Goal: Transaction & Acquisition: Purchase product/service

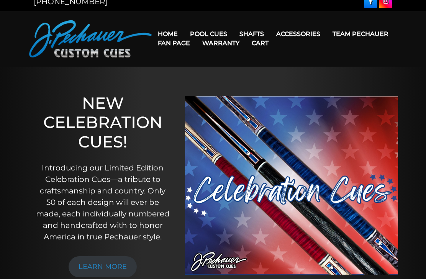
scroll to position [10, 0]
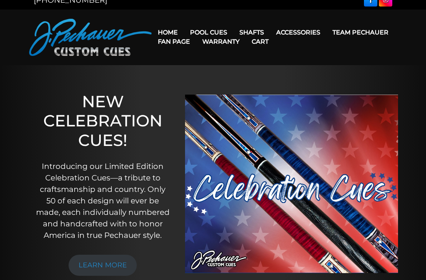
click at [327, 33] on link "Team Pechauer" at bounding box center [361, 33] width 68 height 20
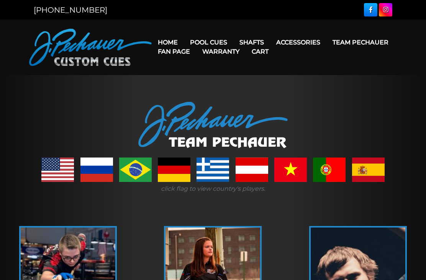
click at [327, 43] on link "Team Pechauer" at bounding box center [361, 43] width 68 height 20
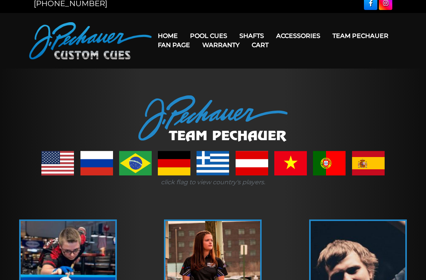
click at [196, 36] on link "Fan Page" at bounding box center [174, 45] width 44 height 20
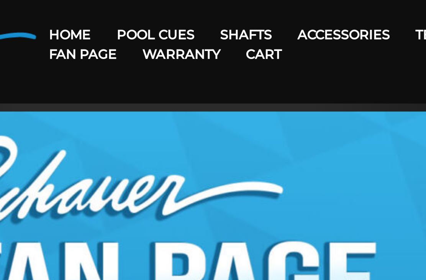
click at [152, 42] on link "Fan Page" at bounding box center [174, 52] width 44 height 20
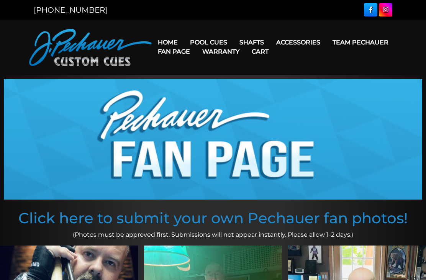
click at [168, 40] on link "Home" at bounding box center [168, 43] width 32 height 20
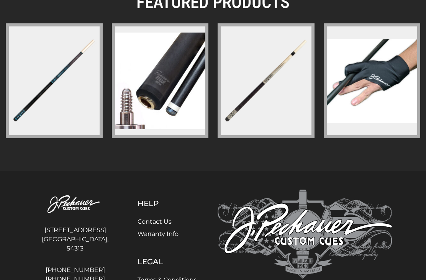
scroll to position [1236, 0]
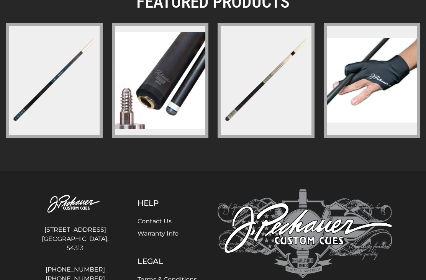
click at [287, 95] on figure at bounding box center [266, 80] width 97 height 115
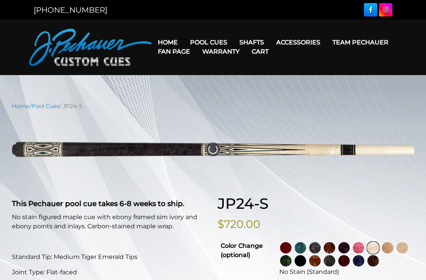
select select "********"
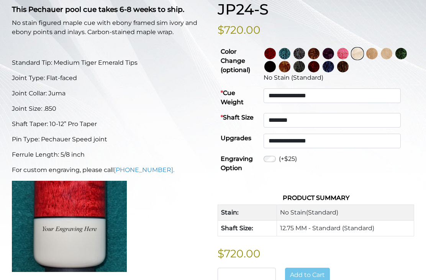
scroll to position [194, 0]
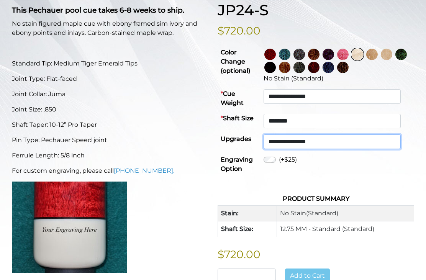
click at [395, 144] on select "**********" at bounding box center [332, 142] width 137 height 15
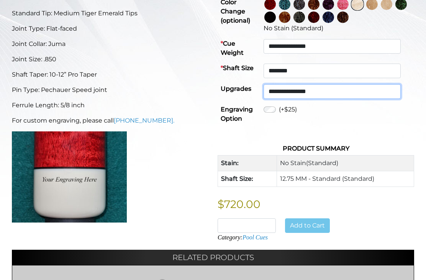
scroll to position [0, 0]
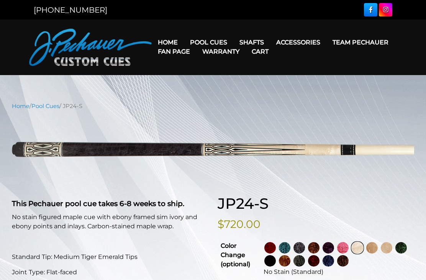
click at [56, 108] on link "Pool Cues" at bounding box center [45, 106] width 28 height 7
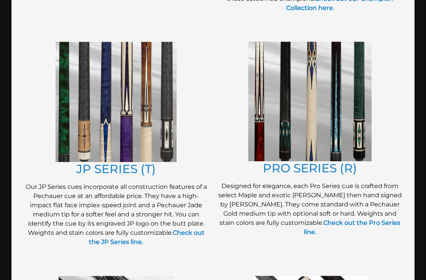
scroll to position [385, 0]
click at [345, 169] on link "PRO SERIES (R)" at bounding box center [310, 168] width 94 height 15
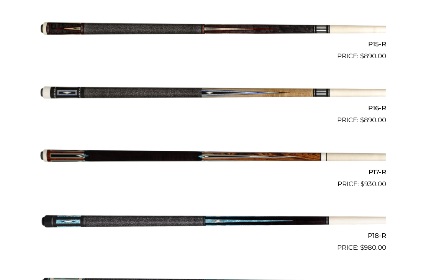
scroll to position [1143, 0]
click at [349, 222] on img at bounding box center [213, 222] width 347 height 58
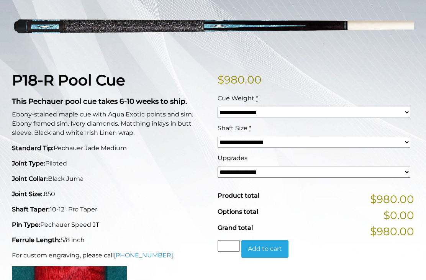
click at [406, 173] on select "**********" at bounding box center [314, 172] width 193 height 11
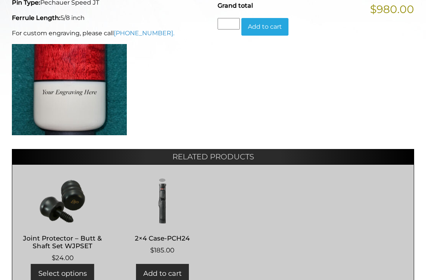
scroll to position [367, 0]
